Goal: Information Seeking & Learning: Learn about a topic

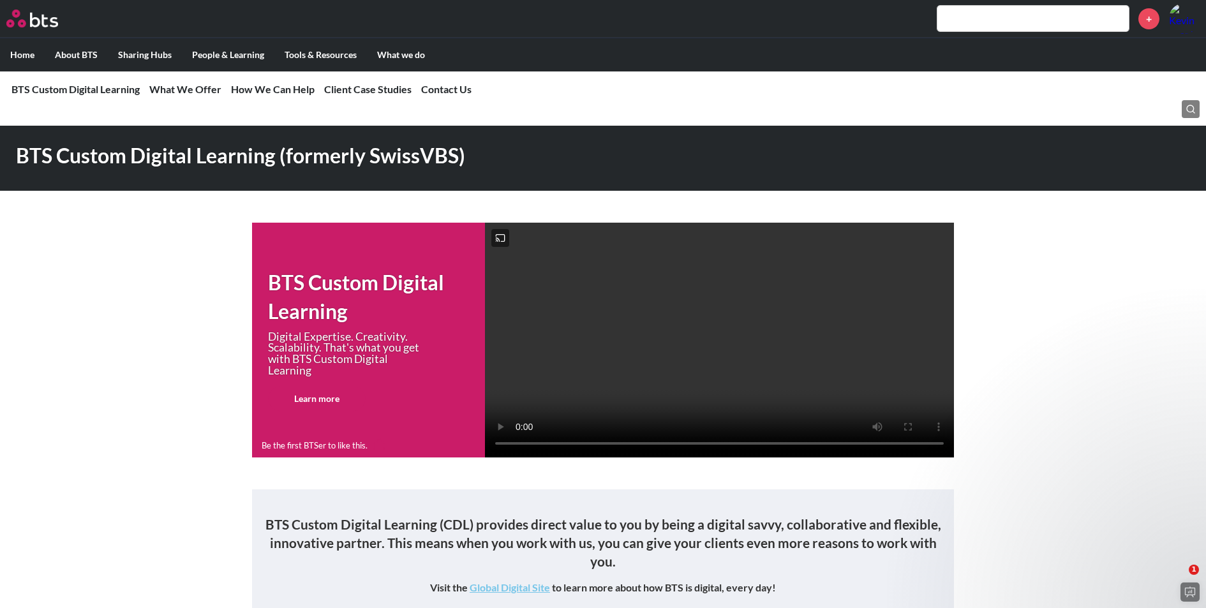
scroll to position [2177, 0]
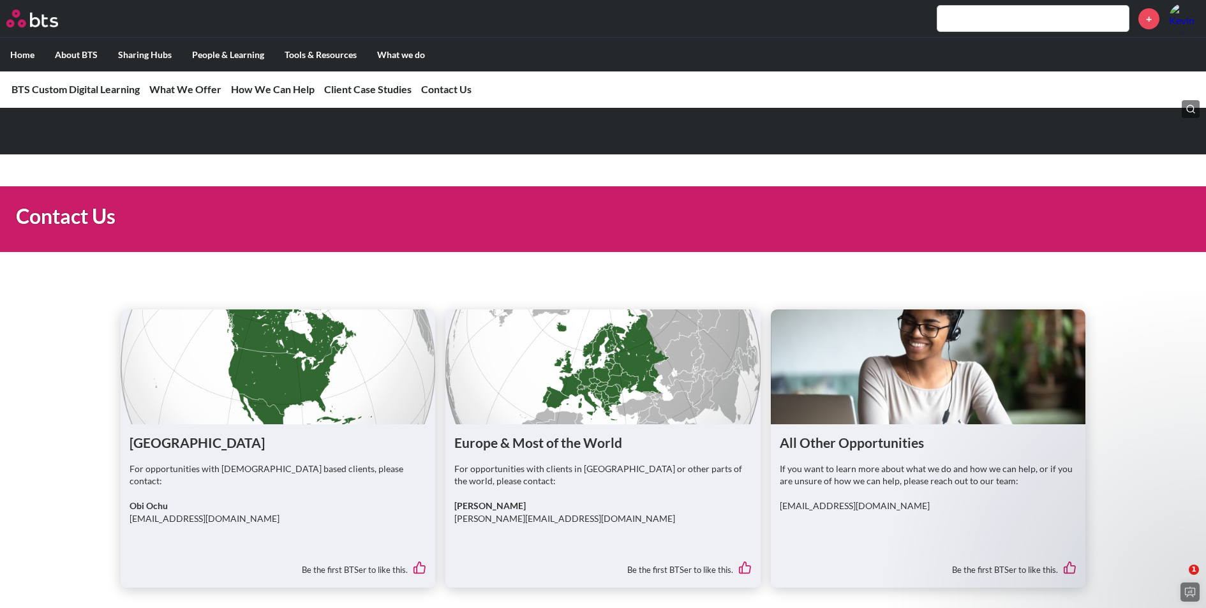
click at [33, 59] on label "Home" at bounding box center [22, 54] width 45 height 33
click at [0, 0] on input "Home" at bounding box center [0, 0] width 0 height 0
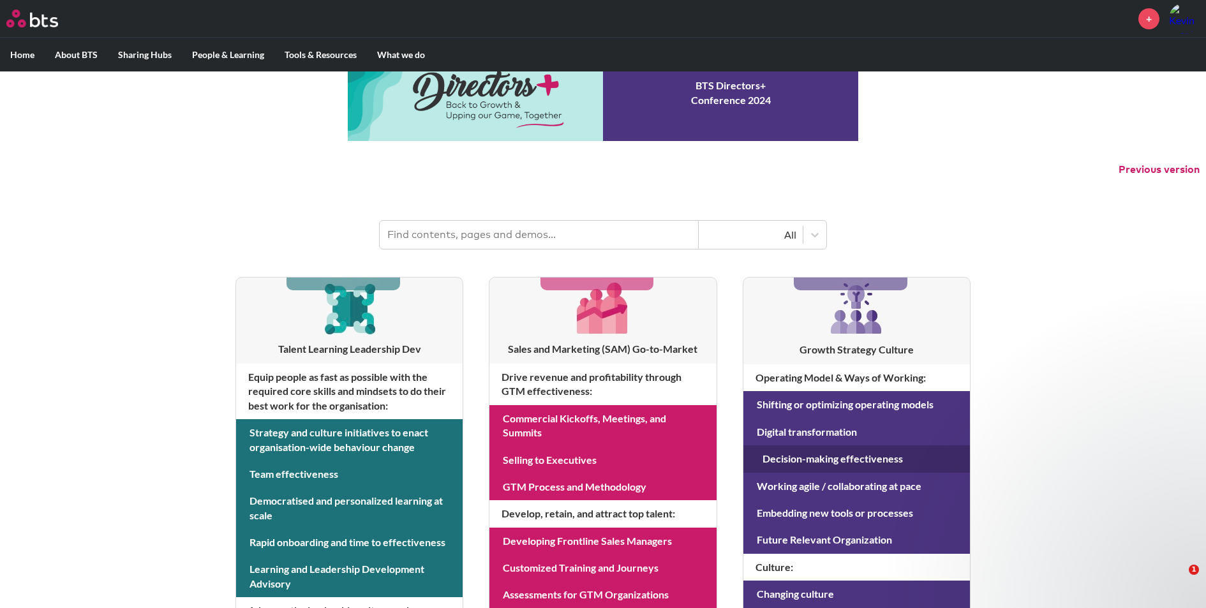
scroll to position [72, 0]
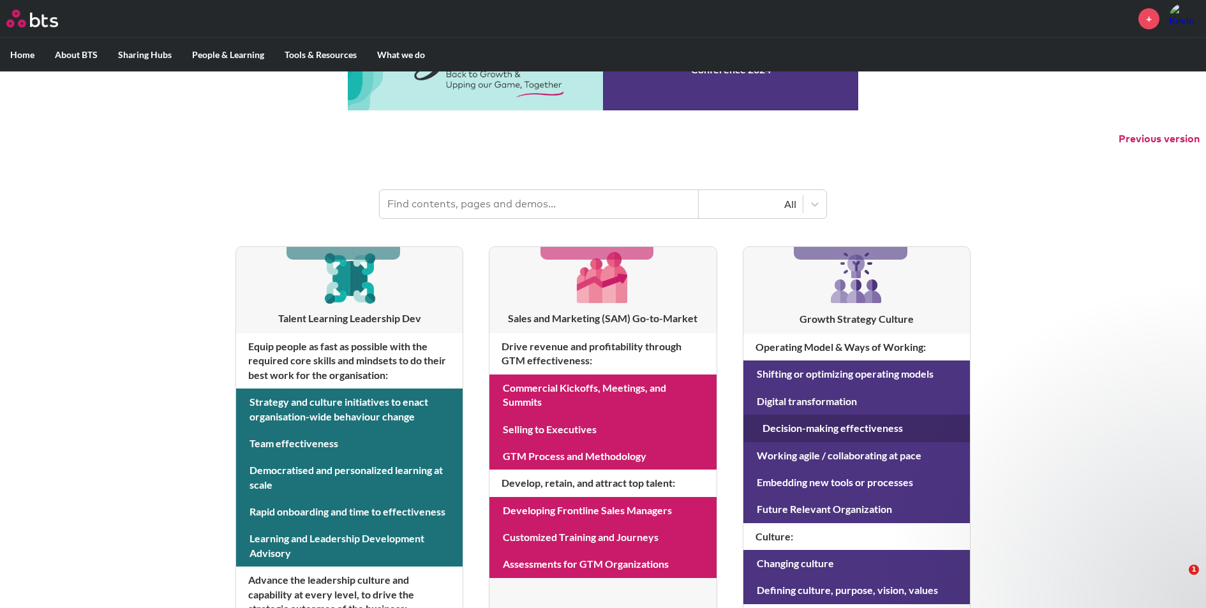
click at [833, 428] on link at bounding box center [856, 428] width 226 height 27
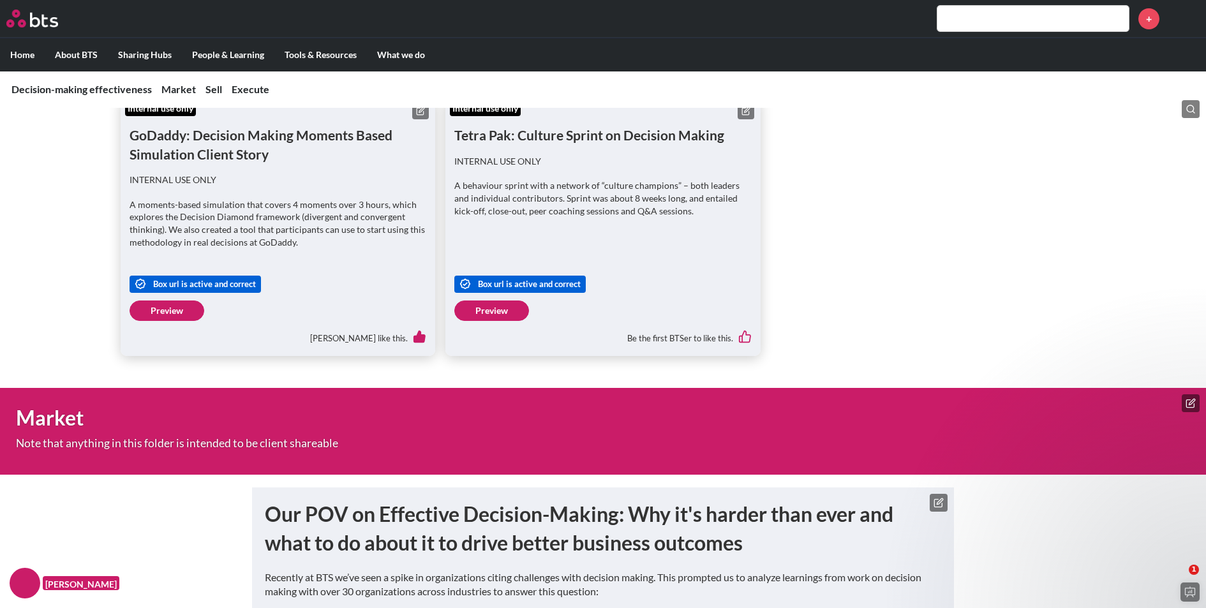
scroll to position [263, 0]
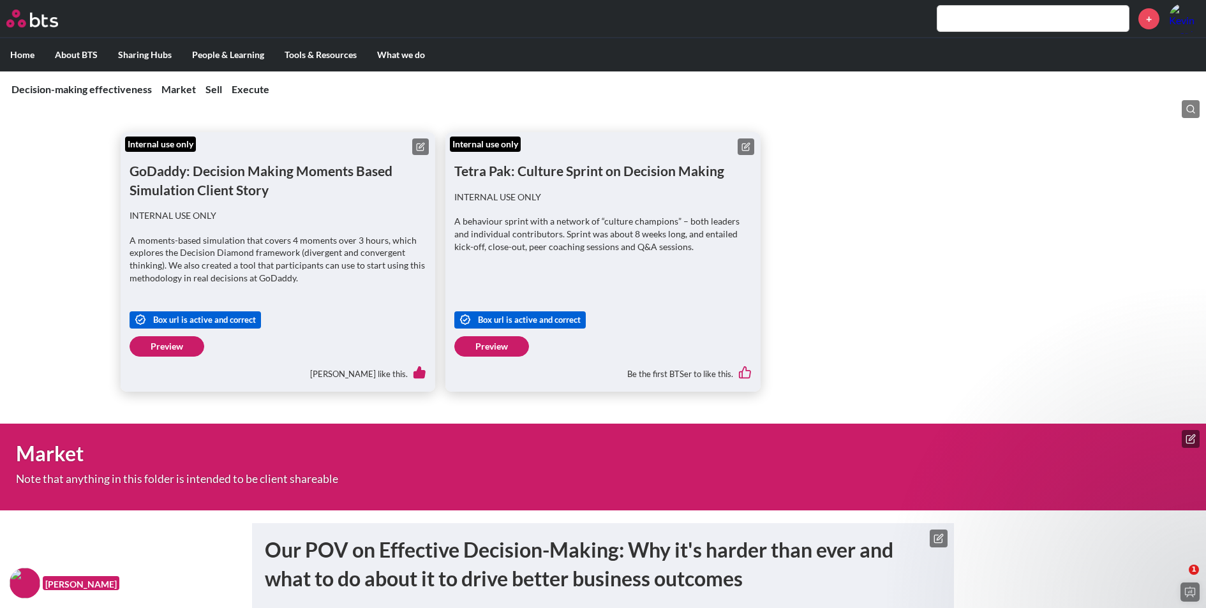
click at [475, 351] on link "Preview" at bounding box center [491, 346] width 75 height 20
